Goal: Task Accomplishment & Management: Use online tool/utility

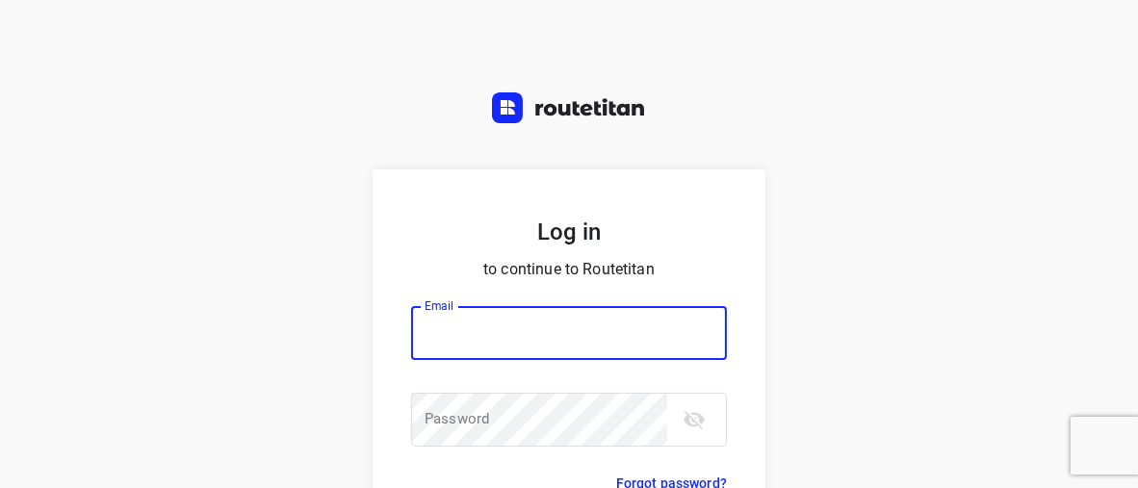
type input "horeca@kaddour.nl"
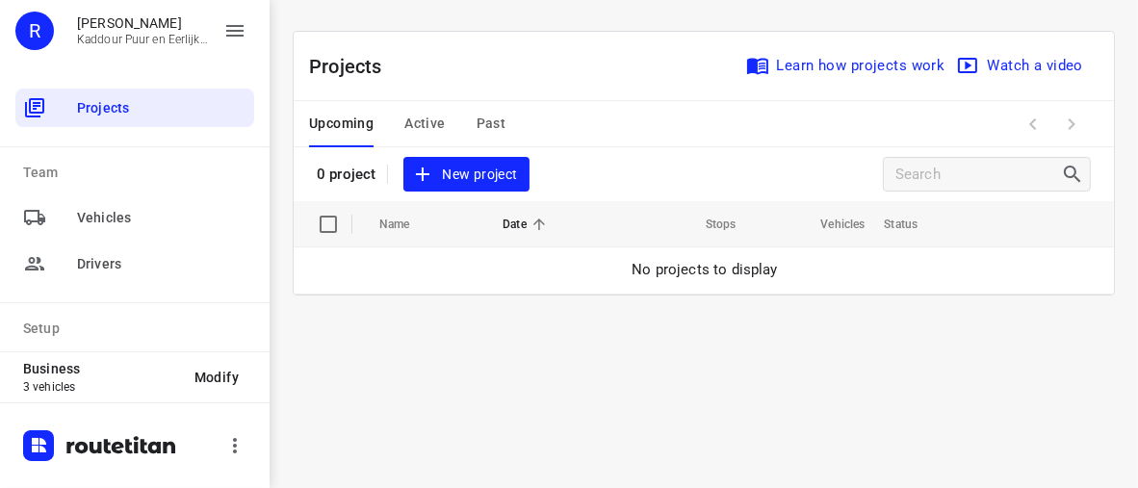
click at [427, 122] on span "Active" at bounding box center [424, 124] width 40 height 24
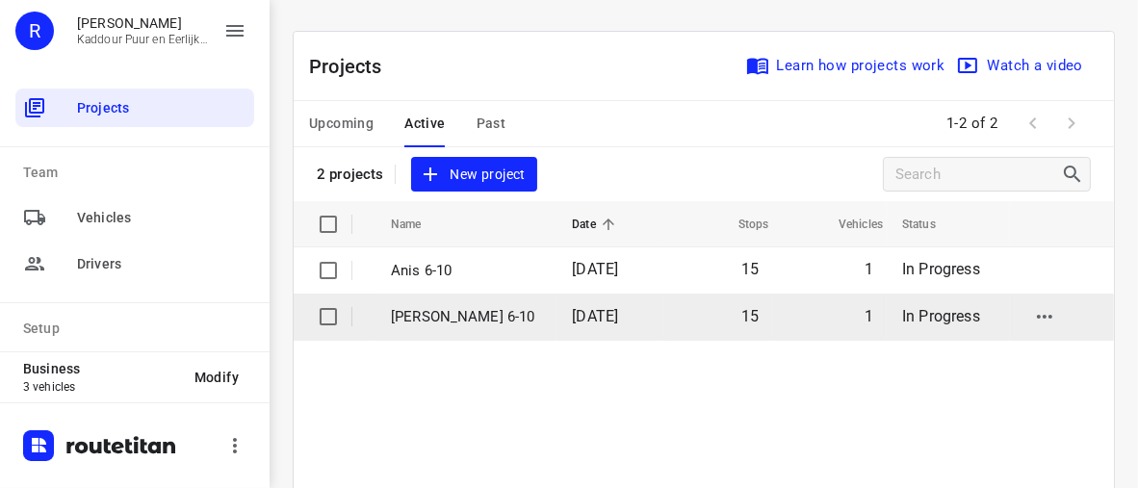
click at [417, 313] on p "[PERSON_NAME] 6-10" at bounding box center [467, 317] width 152 height 22
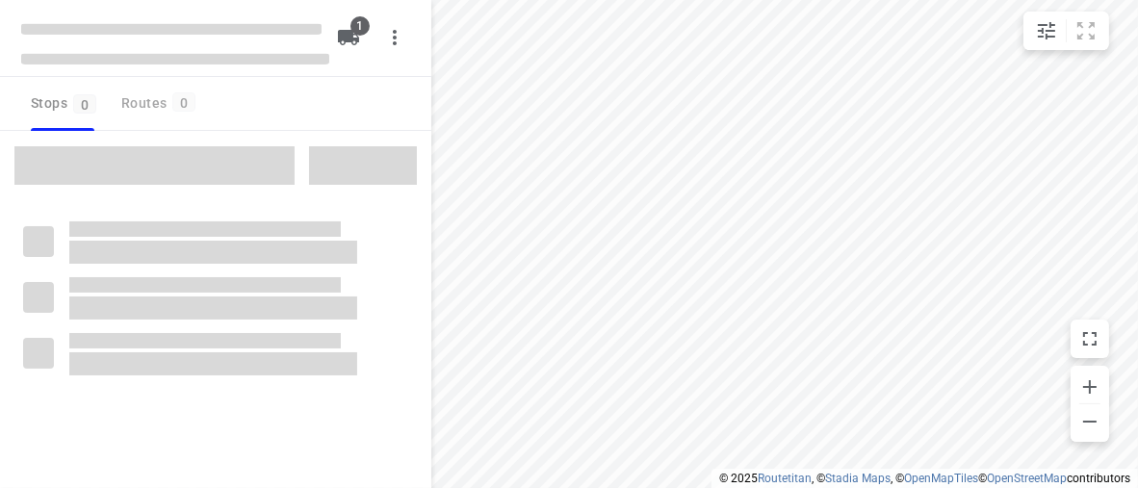
type input "distance"
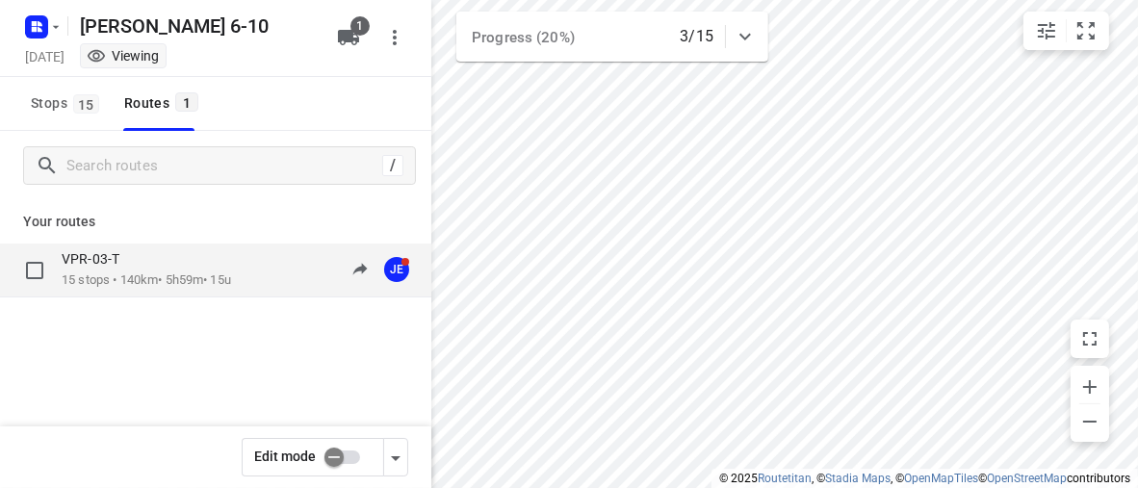
click at [195, 282] on p "15 stops • 140km • 5h59m • 15u" at bounding box center [146, 281] width 169 height 18
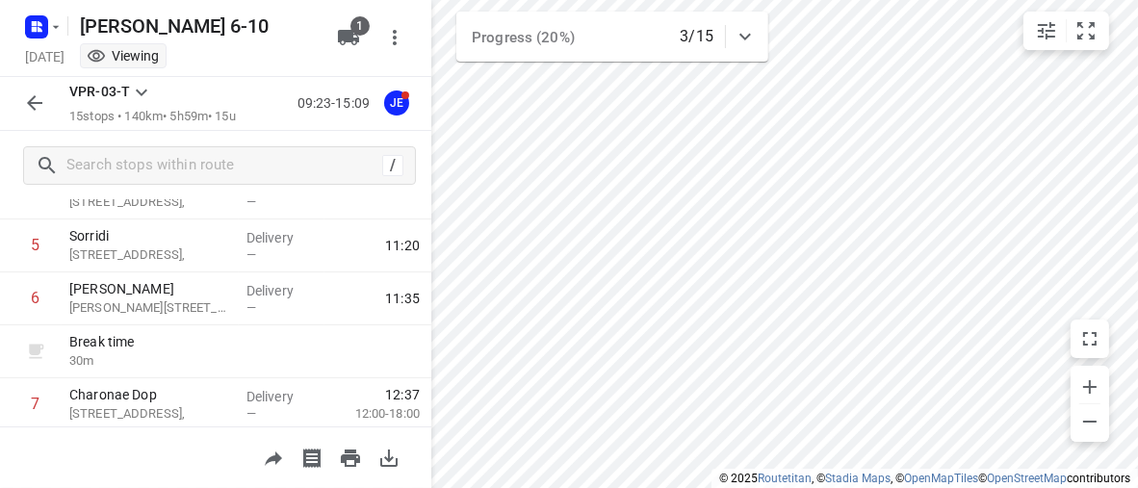
scroll to position [193, 0]
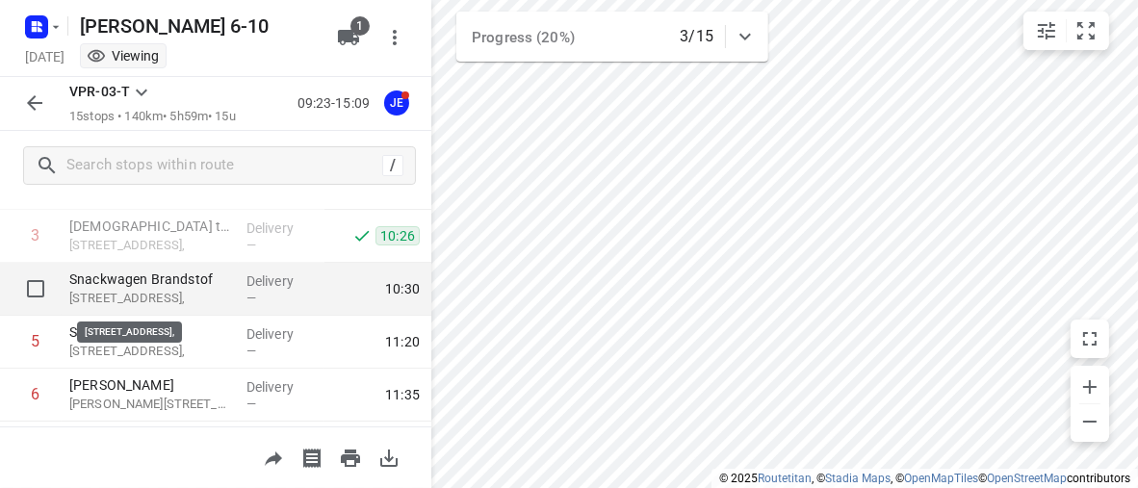
click at [195, 296] on p "[STREET_ADDRESS]," at bounding box center [150, 298] width 162 height 19
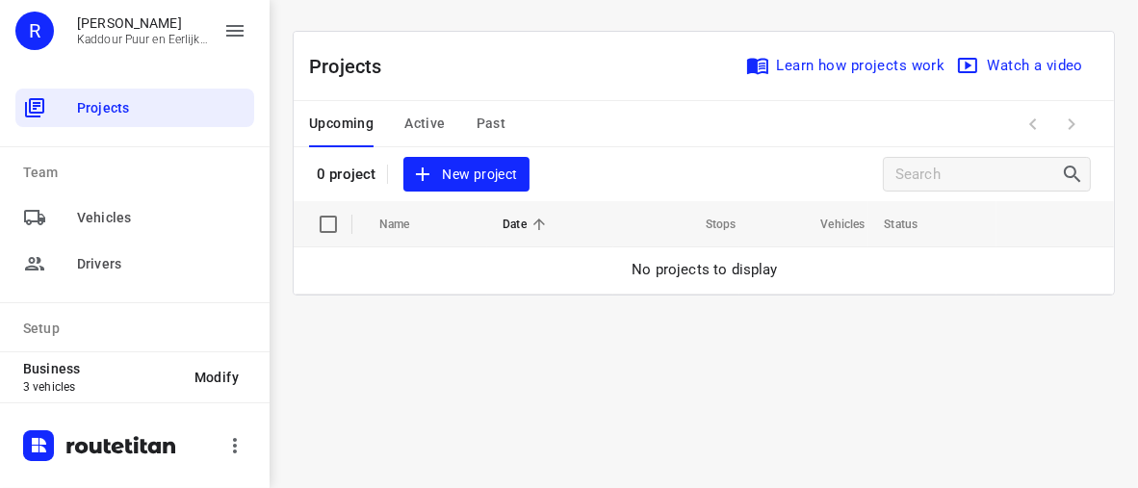
click at [427, 121] on span "Active" at bounding box center [424, 124] width 40 height 24
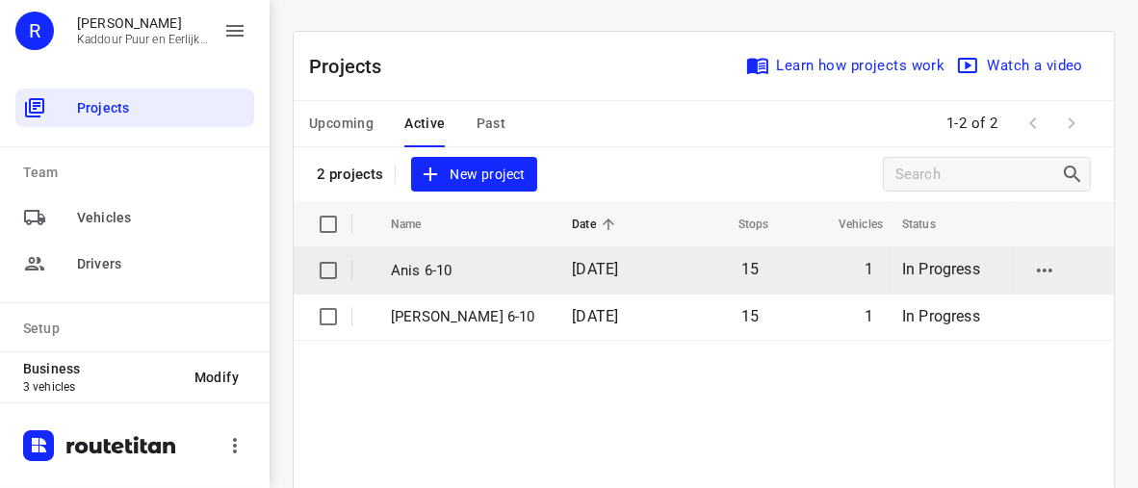
click at [431, 273] on p "Anis 6-10" at bounding box center [467, 271] width 152 height 22
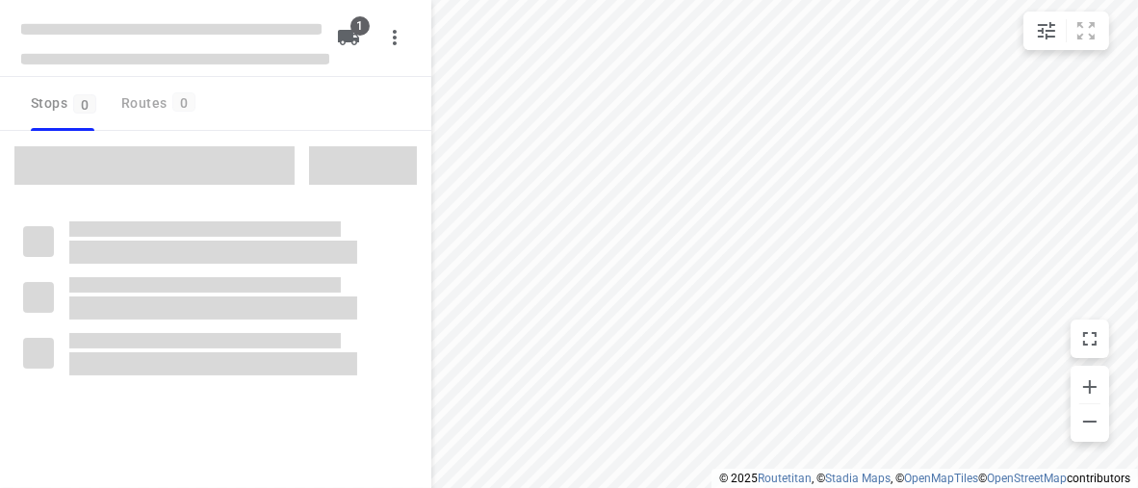
type input "distance"
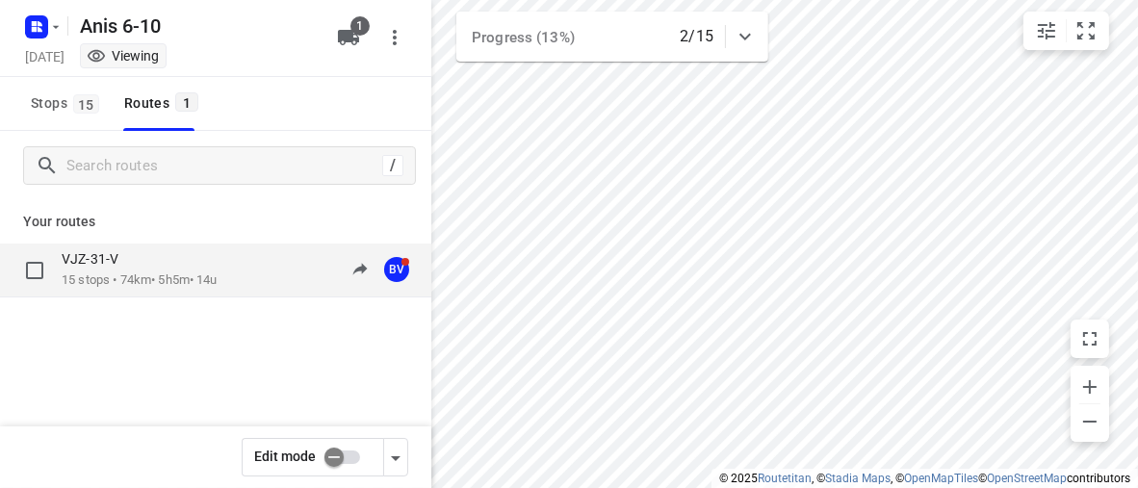
click at [194, 282] on p "15 stops • 74km • 5h5m • 14u" at bounding box center [140, 281] width 156 height 18
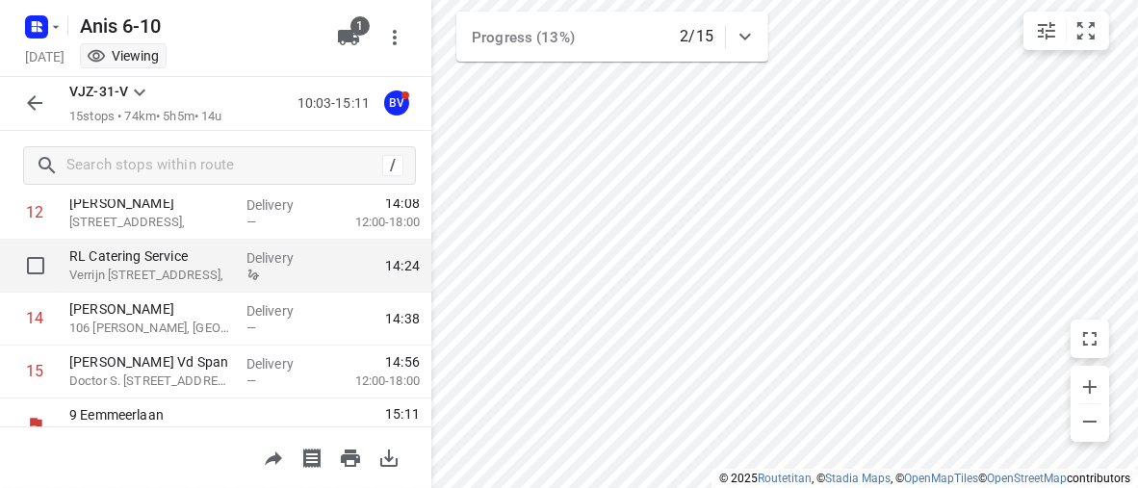
scroll to position [770, 0]
